Goal: Task Accomplishment & Management: Complete application form

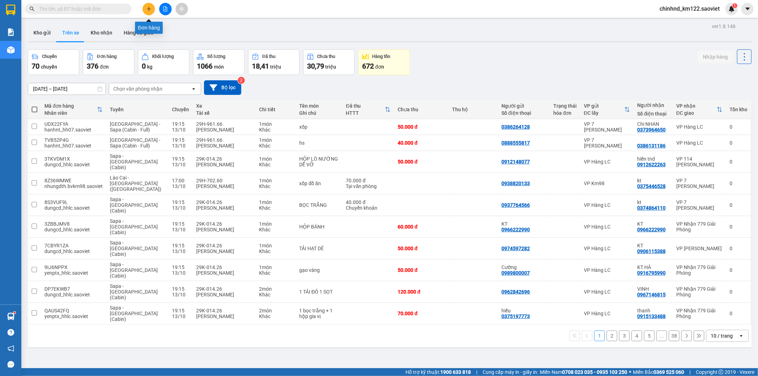
click at [146, 8] on icon "plus" at bounding box center [148, 8] width 5 height 5
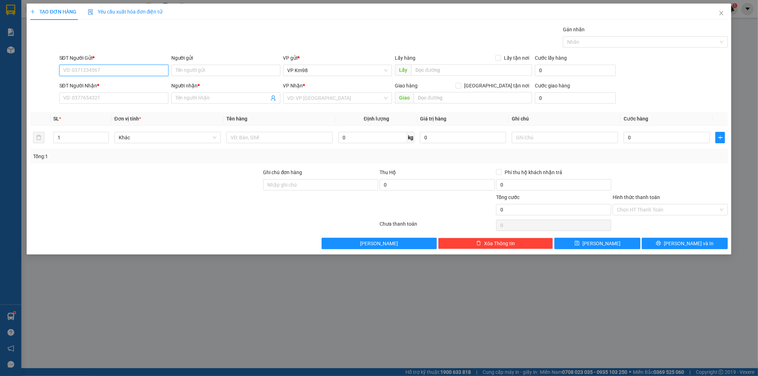
click at [100, 72] on input "SĐT Người Gửi *" at bounding box center [113, 70] width 109 height 11
type input "0384679521"
click at [96, 82] on div "0384679521 - kt" at bounding box center [114, 85] width 101 height 8
type input "kt"
type input "0964713462"
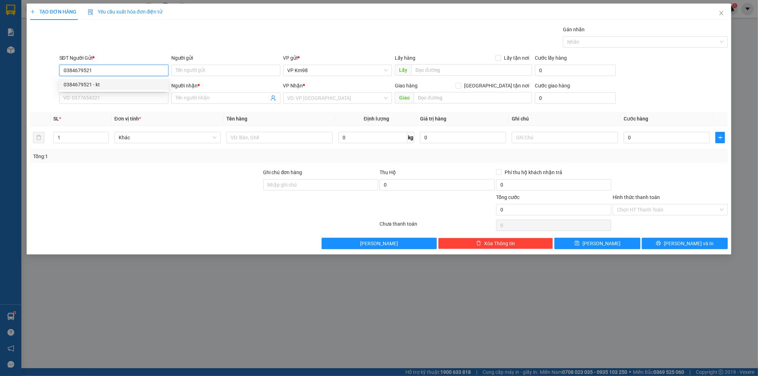
type input "kt"
type input "0384679521"
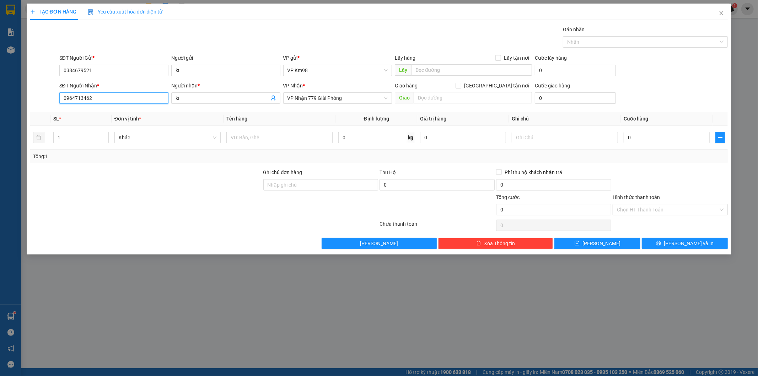
click at [112, 101] on input "0964713462" at bounding box center [113, 97] width 109 height 11
type input "0"
type input "0969371575"
click at [102, 186] on div at bounding box center [146, 181] width 233 height 25
type input "2"
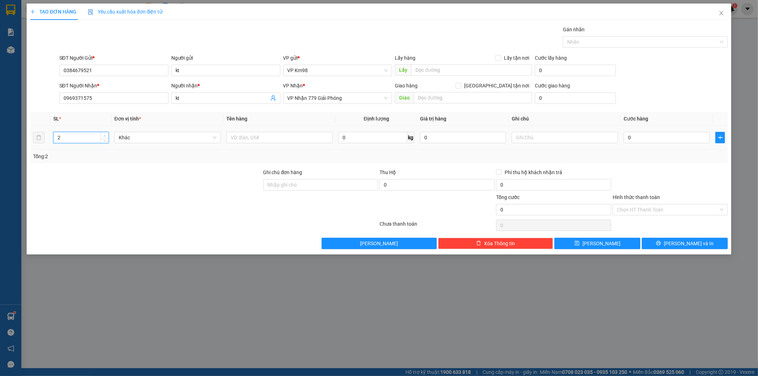
click at [106, 135] on icon "up" at bounding box center [104, 136] width 2 height 2
click at [258, 136] on input "text" at bounding box center [279, 137] width 106 height 11
click at [272, 137] on input "xôp" at bounding box center [279, 137] width 106 height 11
type input "x"
type input "xốp +tải"
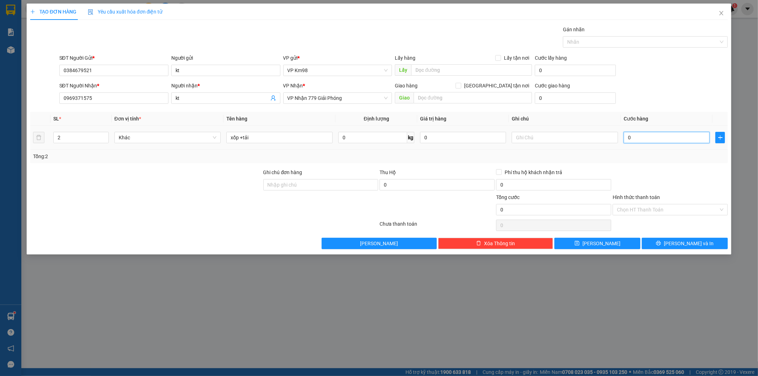
click at [647, 135] on input "0" at bounding box center [667, 137] width 86 height 11
type input "1"
type input "10"
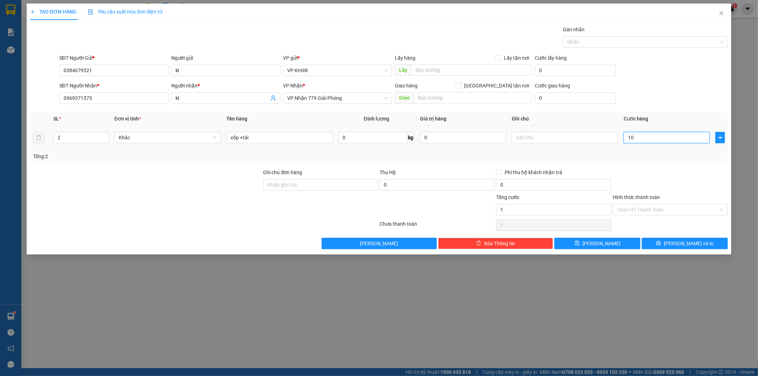
type input "10"
type input "100"
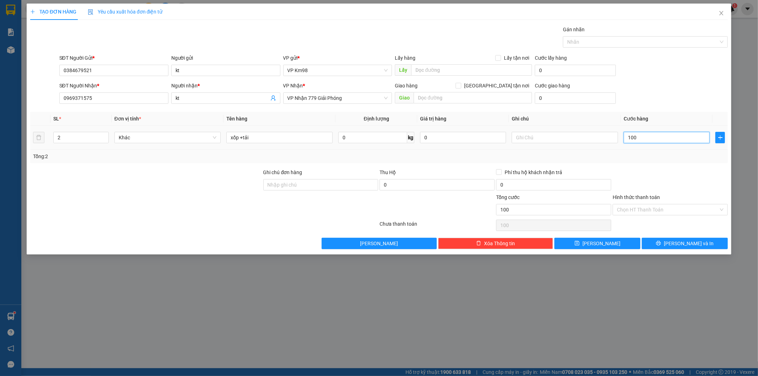
type input "1.000"
type input "10.000"
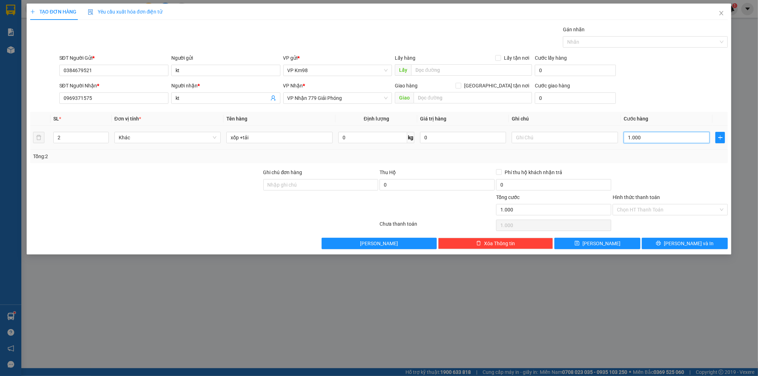
type input "10.000"
type input "100.000"
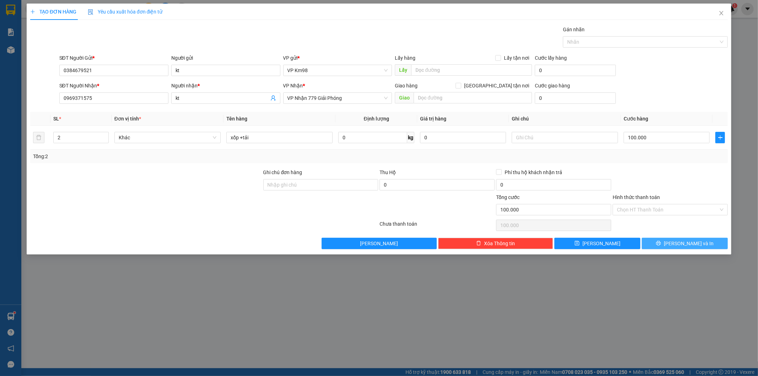
click at [692, 242] on span "[PERSON_NAME] và In" at bounding box center [689, 244] width 50 height 8
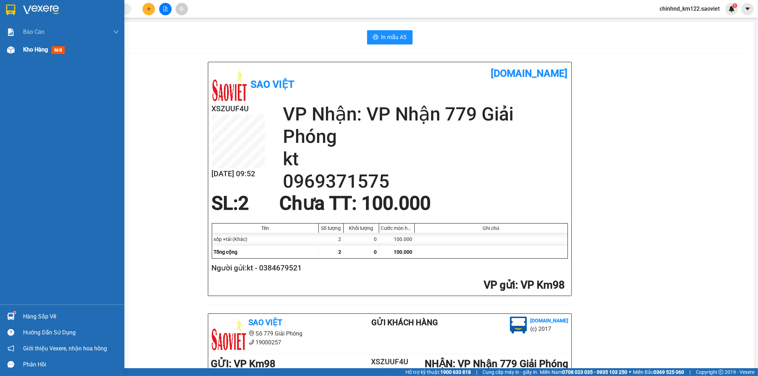
click at [41, 58] on div "Kho hàng mới" at bounding box center [71, 50] width 96 height 18
click at [41, 56] on div "Kho hàng mới" at bounding box center [71, 50] width 96 height 18
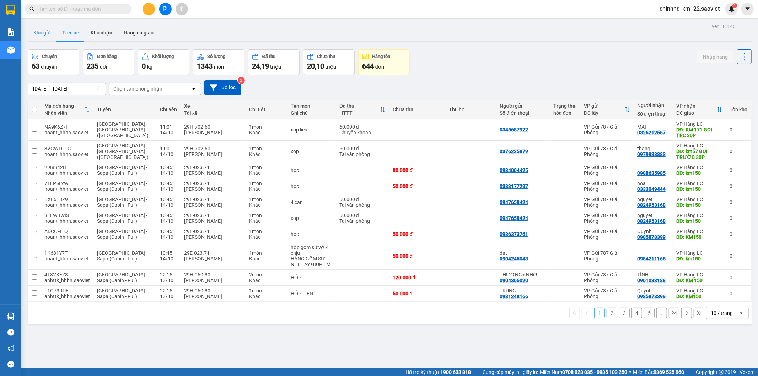
click at [43, 35] on button "Kho gửi" at bounding box center [42, 32] width 29 height 17
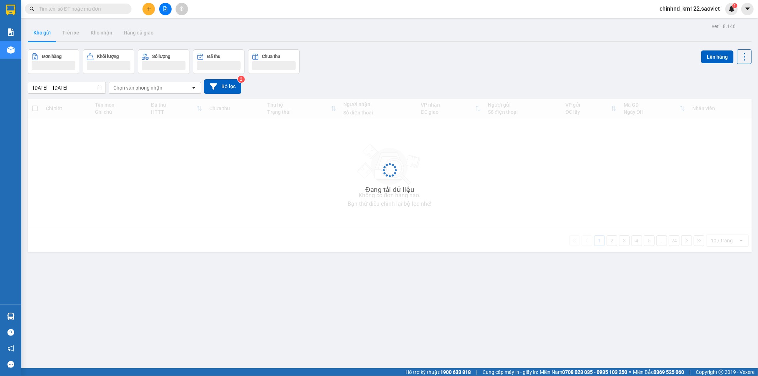
click at [43, 35] on button "Kho gửi" at bounding box center [42, 32] width 29 height 17
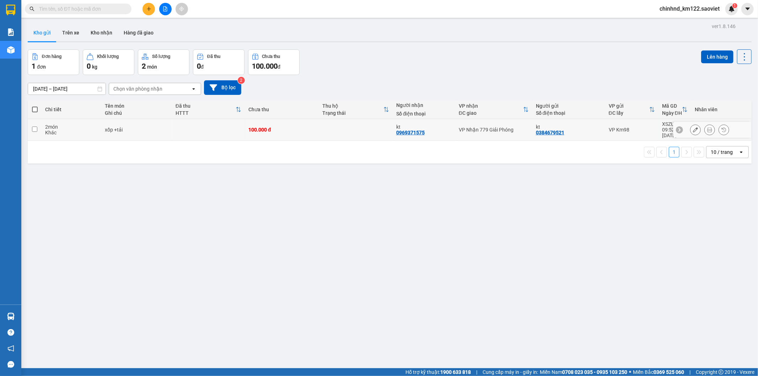
click at [162, 129] on div "xốp +tải" at bounding box center [137, 130] width 64 height 6
checkbox input "true"
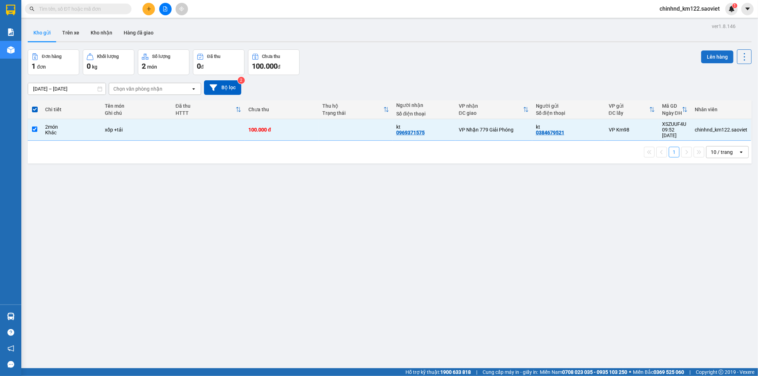
click at [714, 59] on button "Lên hàng" at bounding box center [717, 56] width 32 height 13
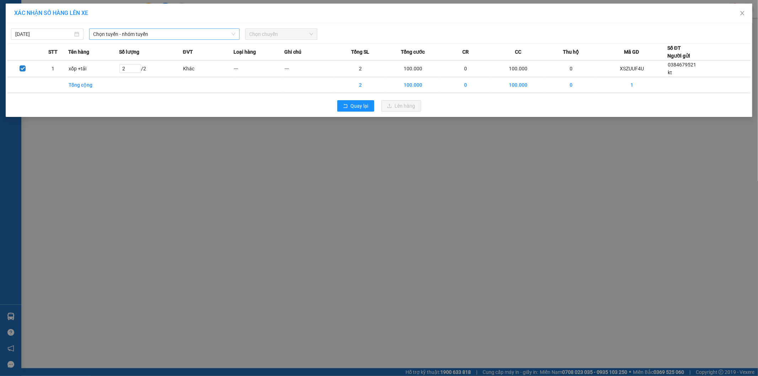
click at [103, 34] on span "Chọn tuyến - nhóm tuyến" at bounding box center [165, 34] width 142 height 11
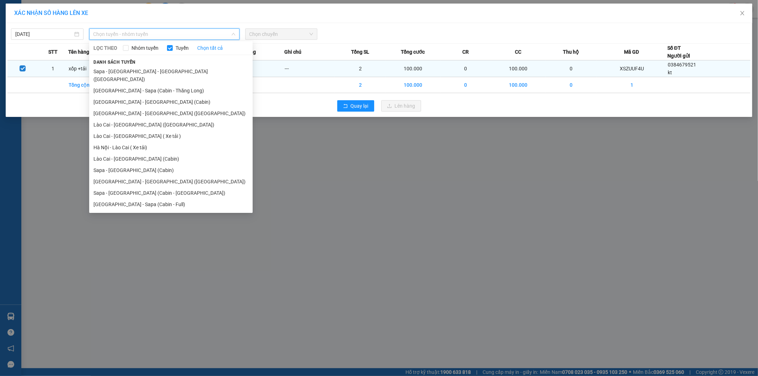
drag, startPoint x: 132, startPoint y: 75, endPoint x: 146, endPoint y: 73, distance: 14.4
click at [136, 74] on li "Sapa - Lào Cai - Hà Nội (Giường)" at bounding box center [171, 75] width 164 height 19
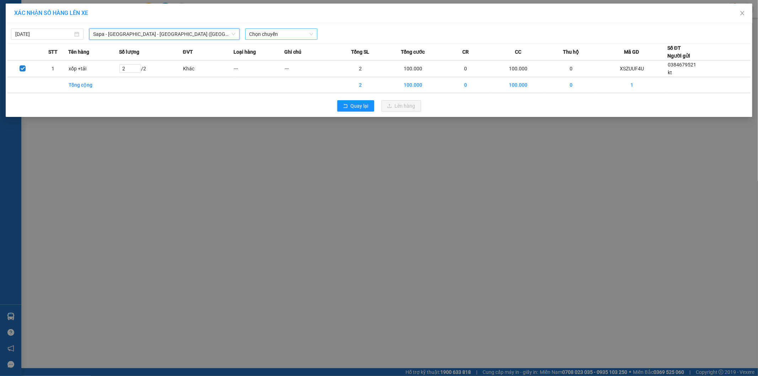
click at [281, 33] on span "Chọn chuyến" at bounding box center [282, 34] width 64 height 11
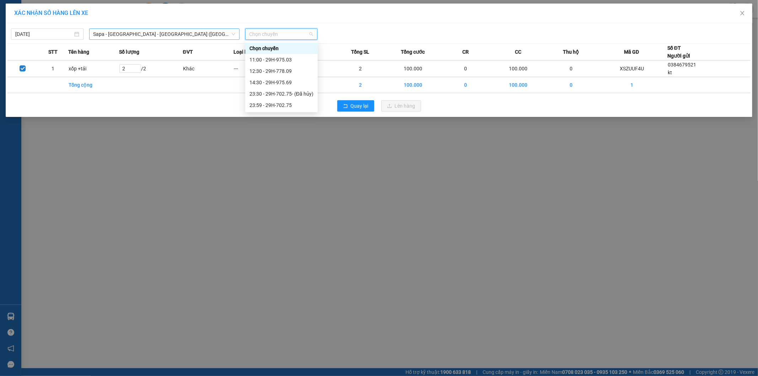
click at [170, 34] on span "Sapa - Lào Cai - Hà Nội (Giường)" at bounding box center [165, 34] width 142 height 11
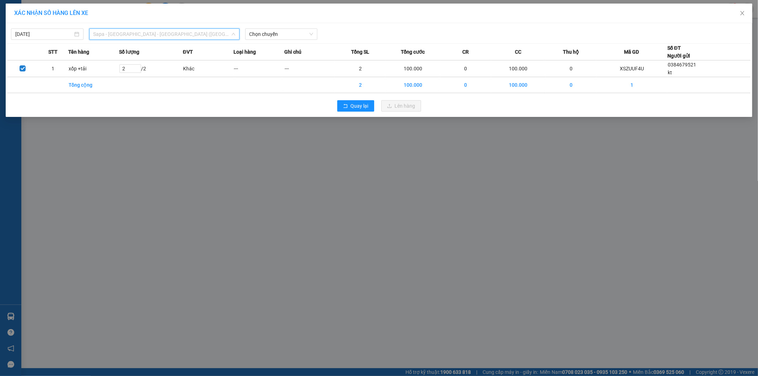
click at [139, 32] on span "Sapa - Lào Cai - Hà Nội (Giường)" at bounding box center [165, 34] width 142 height 11
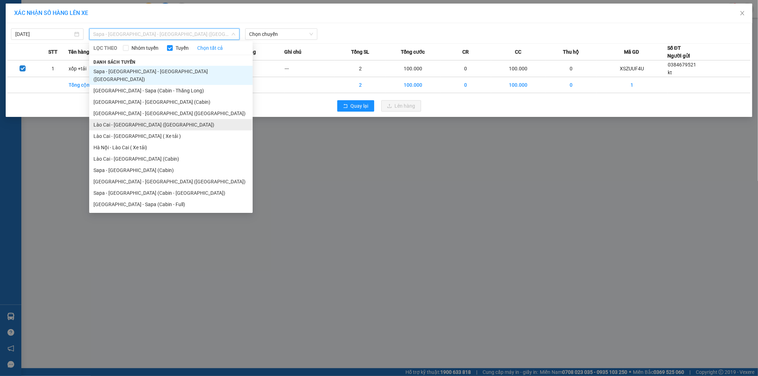
click at [120, 122] on li "Lào Cai - [GEOGRAPHIC_DATA] ([GEOGRAPHIC_DATA])" at bounding box center [171, 124] width 164 height 11
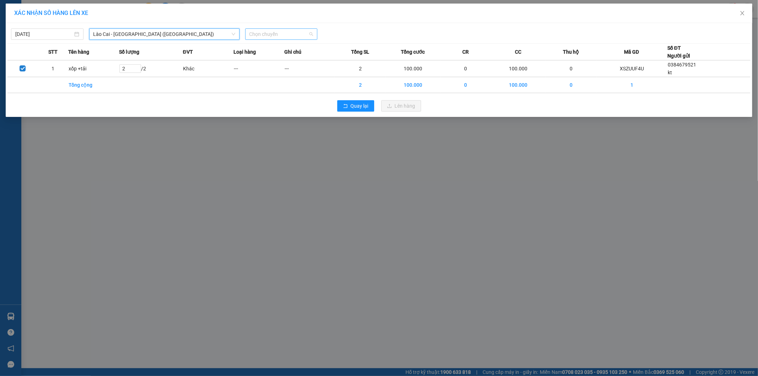
click at [308, 29] on span "Chọn chuyến" at bounding box center [282, 34] width 64 height 11
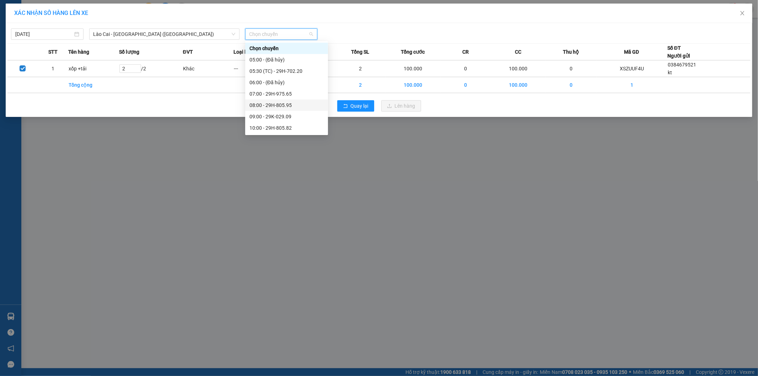
click at [285, 105] on div "08:00 - 29H-805.95" at bounding box center [287, 105] width 74 height 8
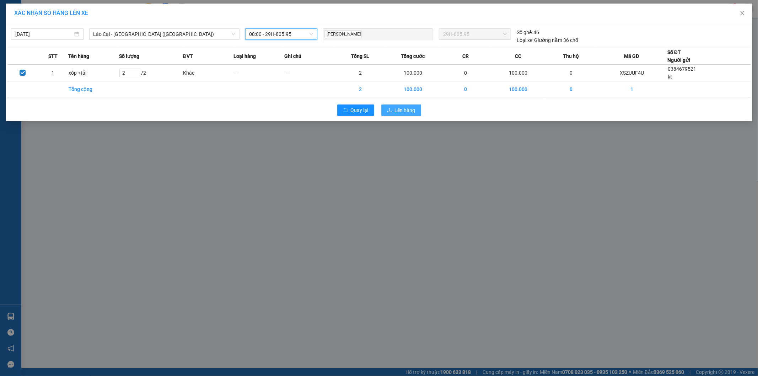
click at [385, 111] on button "Lên hàng" at bounding box center [401, 110] width 40 height 11
